Goal: Information Seeking & Learning: Find specific fact

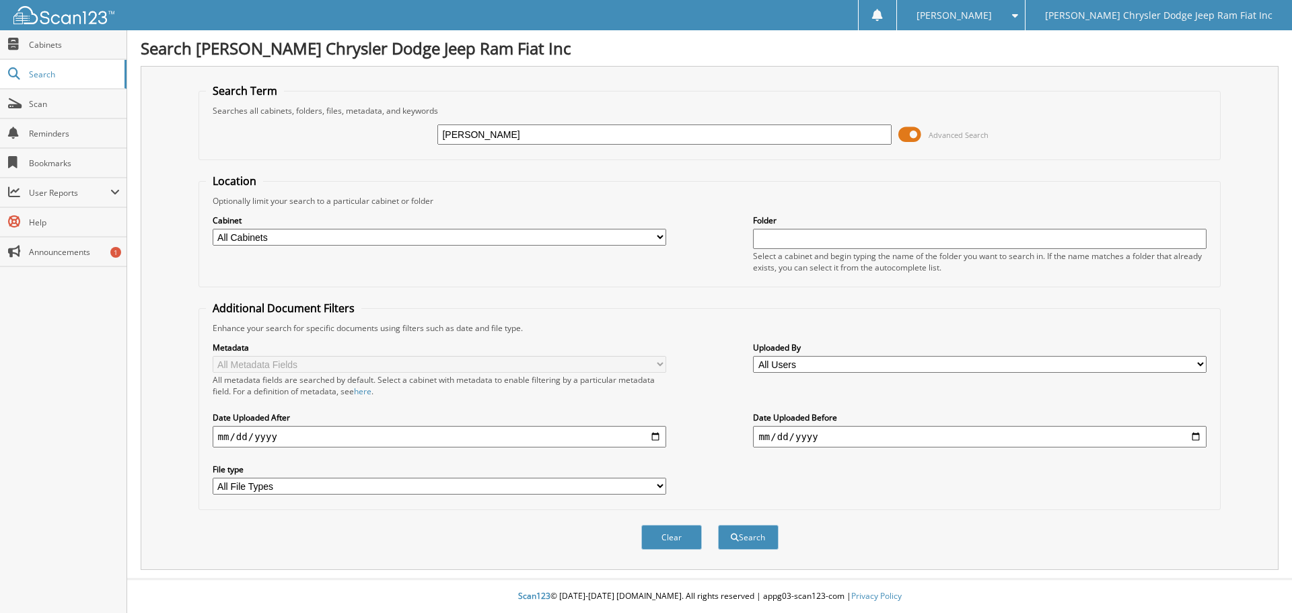
type input "[PERSON_NAME]"
click at [718, 525] on button "Search" at bounding box center [748, 537] width 61 height 25
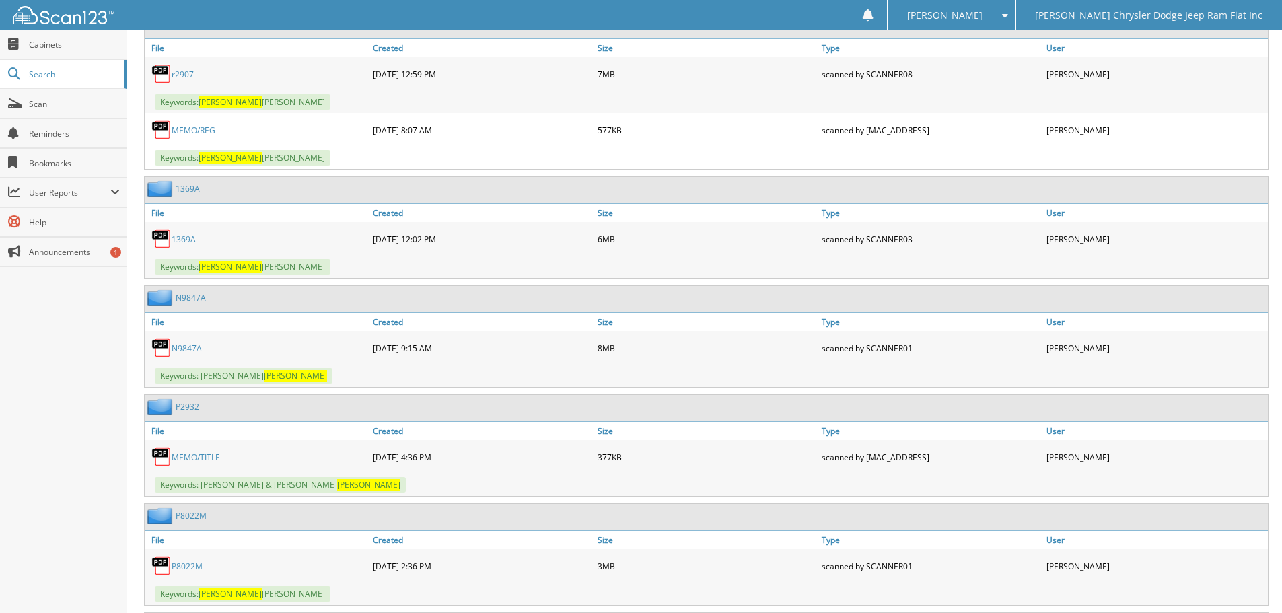
scroll to position [5721, 0]
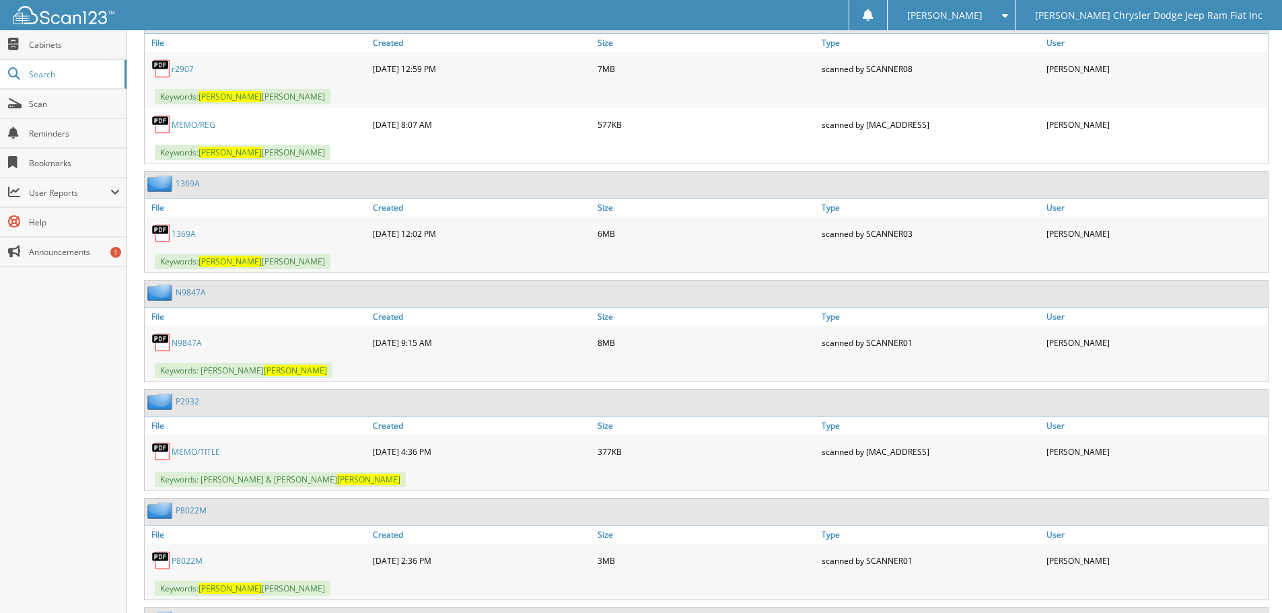
click at [186, 343] on link "N9847A" at bounding box center [187, 342] width 30 height 11
